Goal: Information Seeking & Learning: Learn about a topic

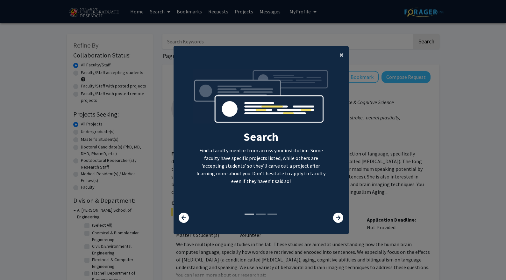
click at [346, 49] on button "×" at bounding box center [342, 55] width 14 height 18
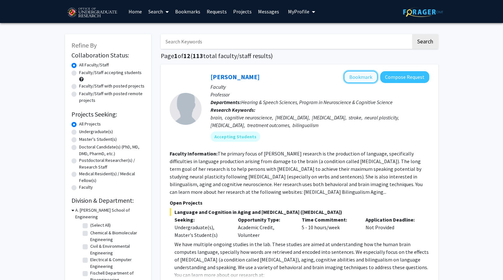
click at [359, 73] on button "Bookmark" at bounding box center [361, 77] width 34 height 12
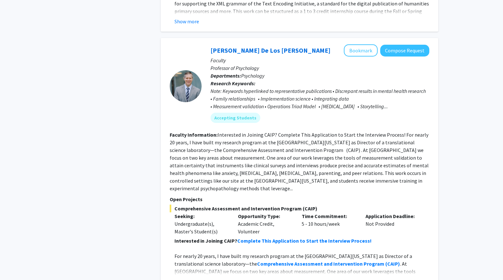
scroll to position [2910, 0]
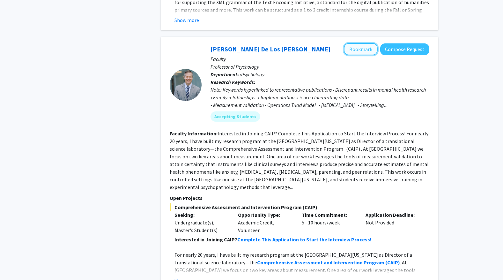
click at [368, 43] on button "Bookmark" at bounding box center [361, 49] width 34 height 12
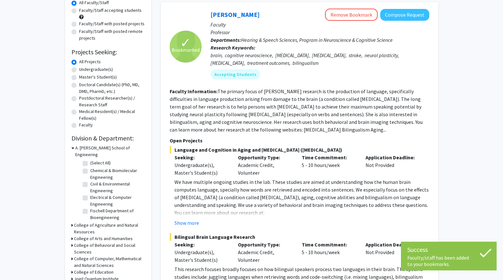
scroll to position [0, 0]
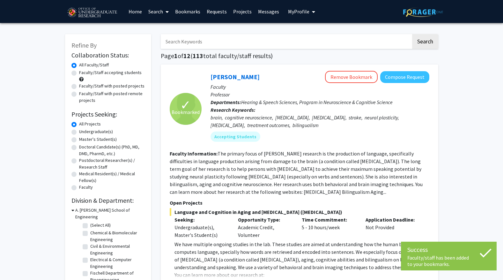
click at [79, 133] on label "Undergraduate(s)" at bounding box center [96, 131] width 34 height 7
click at [79, 132] on input "Undergraduate(s)" at bounding box center [81, 130] width 4 height 4
radio input "true"
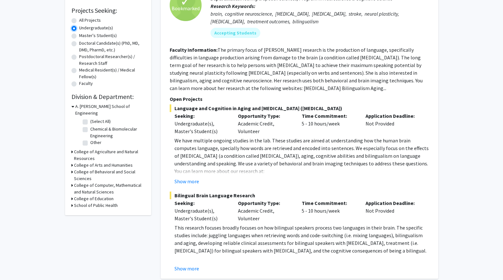
scroll to position [106, 0]
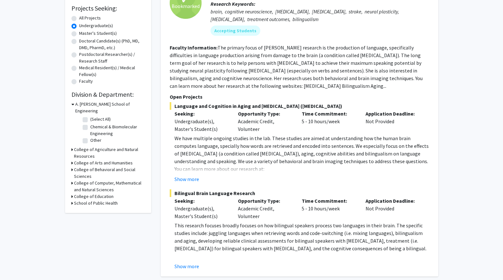
click at [73, 179] on div "College of Computer, Mathematical and Natural Sciences" at bounding box center [107, 185] width 73 height 13
click at [72, 179] on icon at bounding box center [72, 182] width 2 height 7
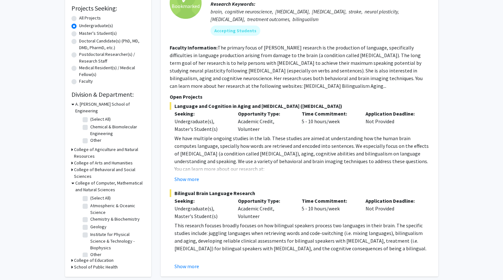
click at [72, 166] on icon at bounding box center [72, 169] width 2 height 7
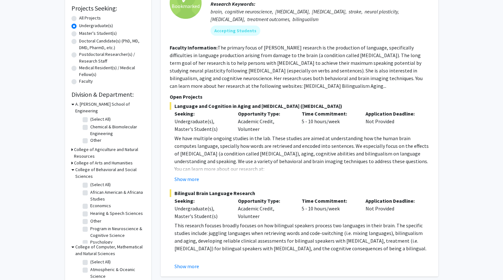
click at [90, 181] on label "(Select All)" at bounding box center [100, 184] width 20 height 7
click at [90, 181] on input "(Select All)" at bounding box center [92, 183] width 4 height 4
checkbox input "true"
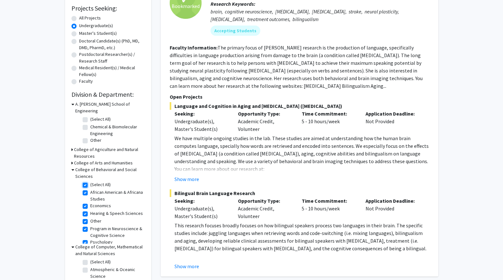
checkbox input "true"
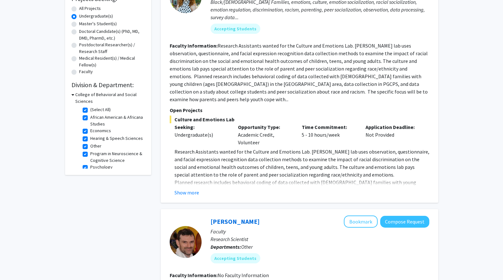
scroll to position [130, 0]
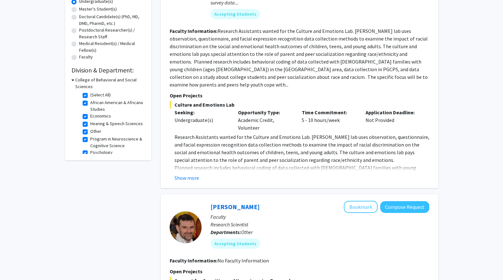
click at [73, 79] on icon at bounding box center [72, 79] width 3 height 7
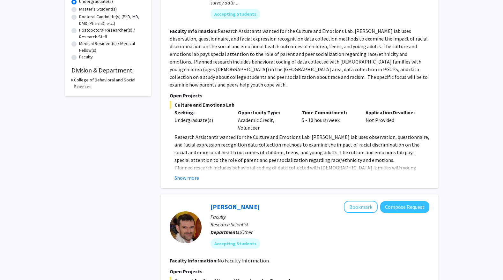
click at [73, 79] on icon at bounding box center [72, 79] width 2 height 7
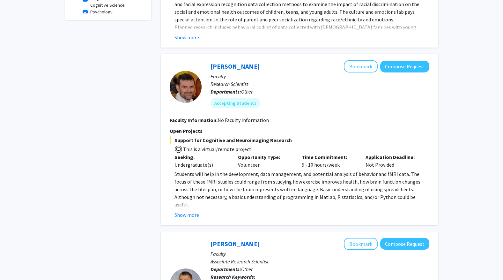
scroll to position [271, 0]
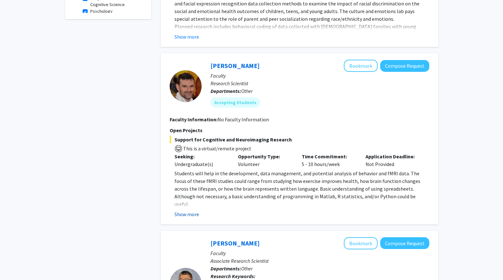
click at [191, 210] on button "Show more" at bounding box center [186, 214] width 25 height 8
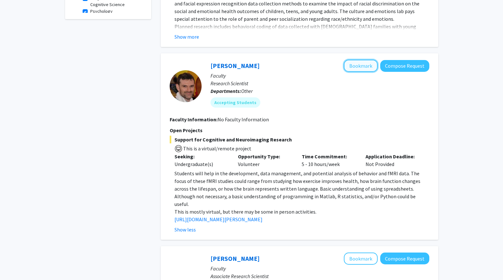
click at [357, 61] on button "Bookmark" at bounding box center [361, 66] width 34 height 12
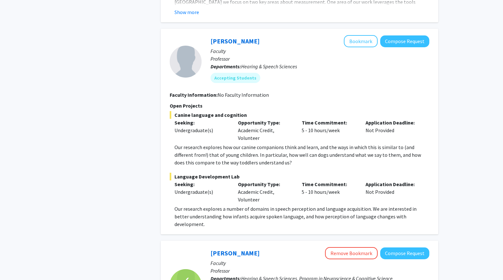
scroll to position [1026, 0]
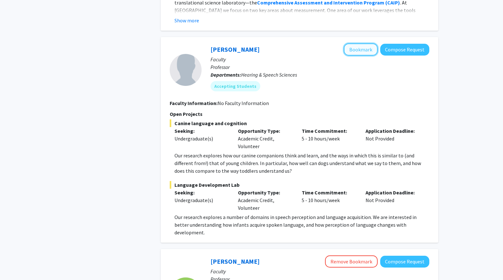
click at [351, 43] on button "Bookmark" at bounding box center [361, 49] width 34 height 12
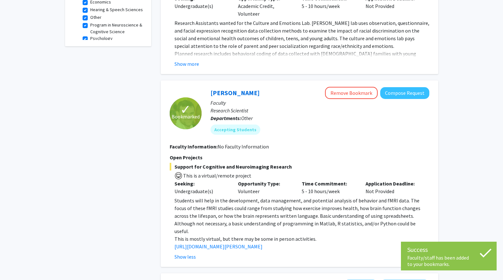
scroll to position [0, 0]
